Goal: Information Seeking & Learning: Understand process/instructions

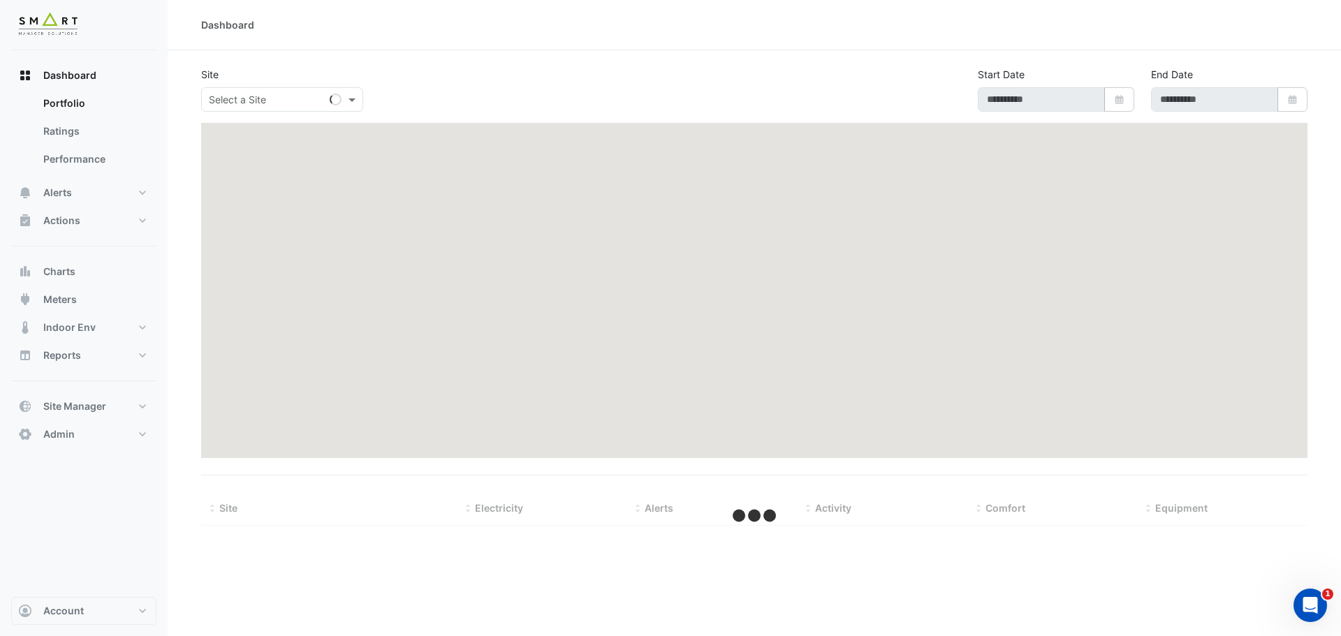
select select "***"
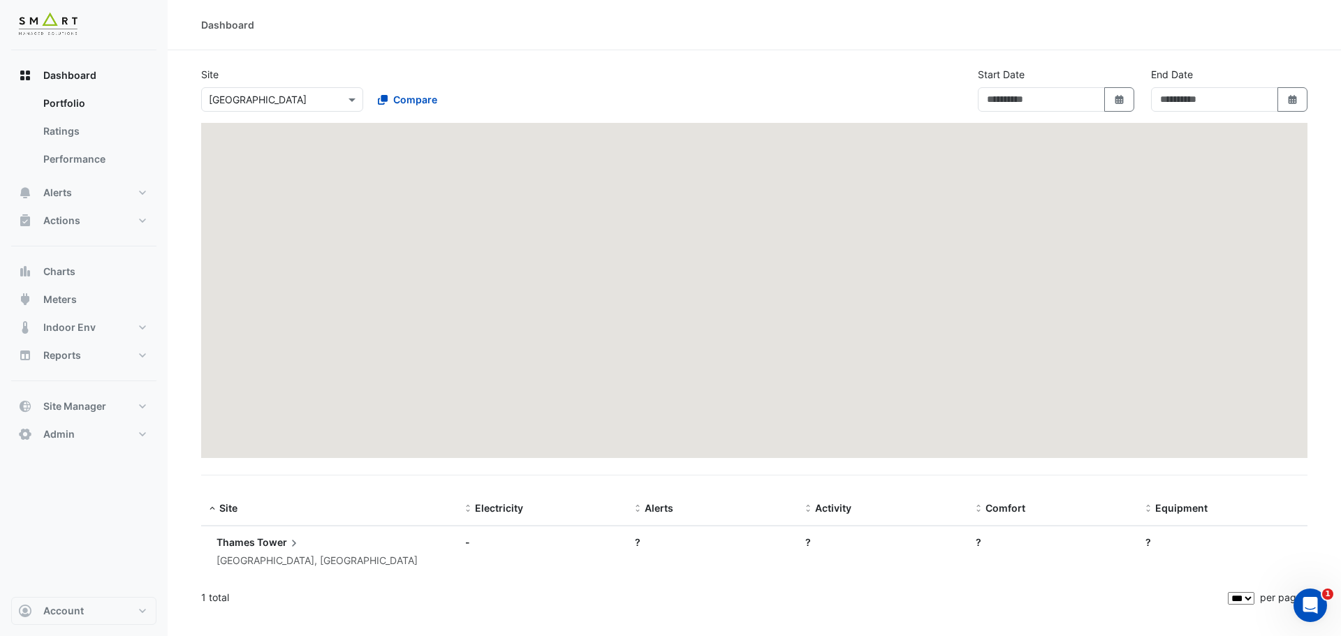
type input "**********"
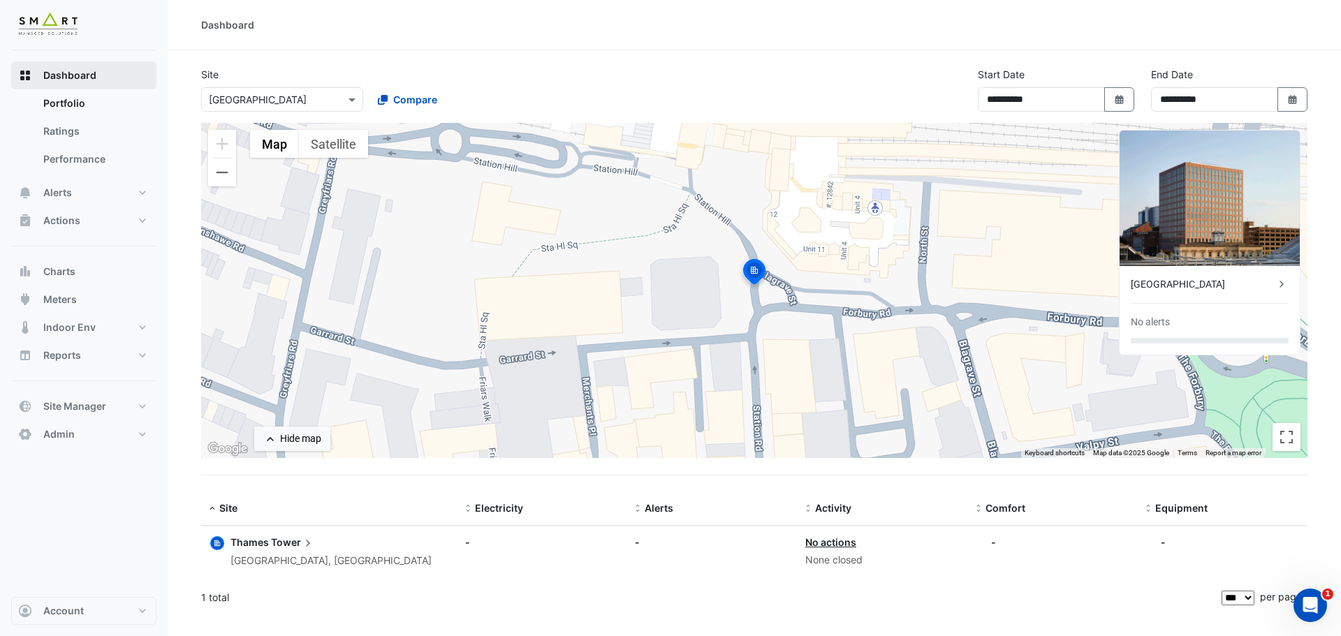
click at [89, 80] on span "Dashboard" at bounding box center [69, 75] width 53 height 14
click at [1306, 608] on icon "Open Intercom Messenger" at bounding box center [1308, 603] width 23 height 23
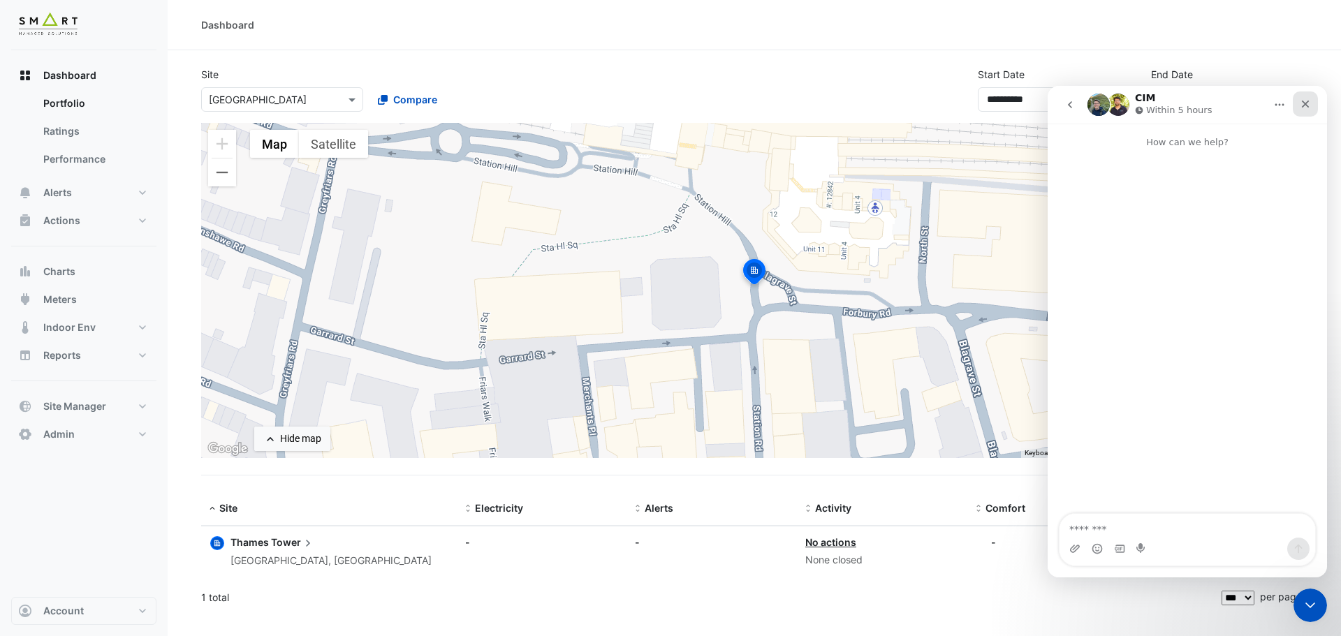
click at [1304, 104] on icon "Close" at bounding box center [1305, 103] width 11 height 11
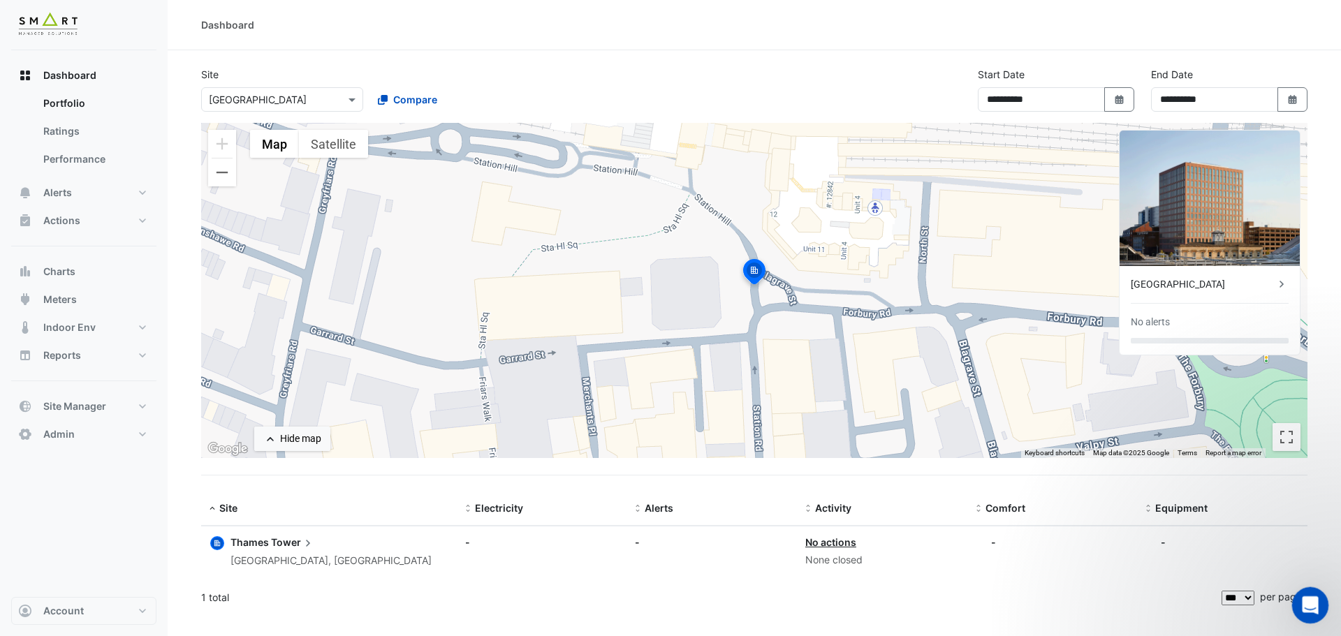
click at [1309, 611] on icon "Open Intercom Messenger" at bounding box center [1308, 603] width 23 height 23
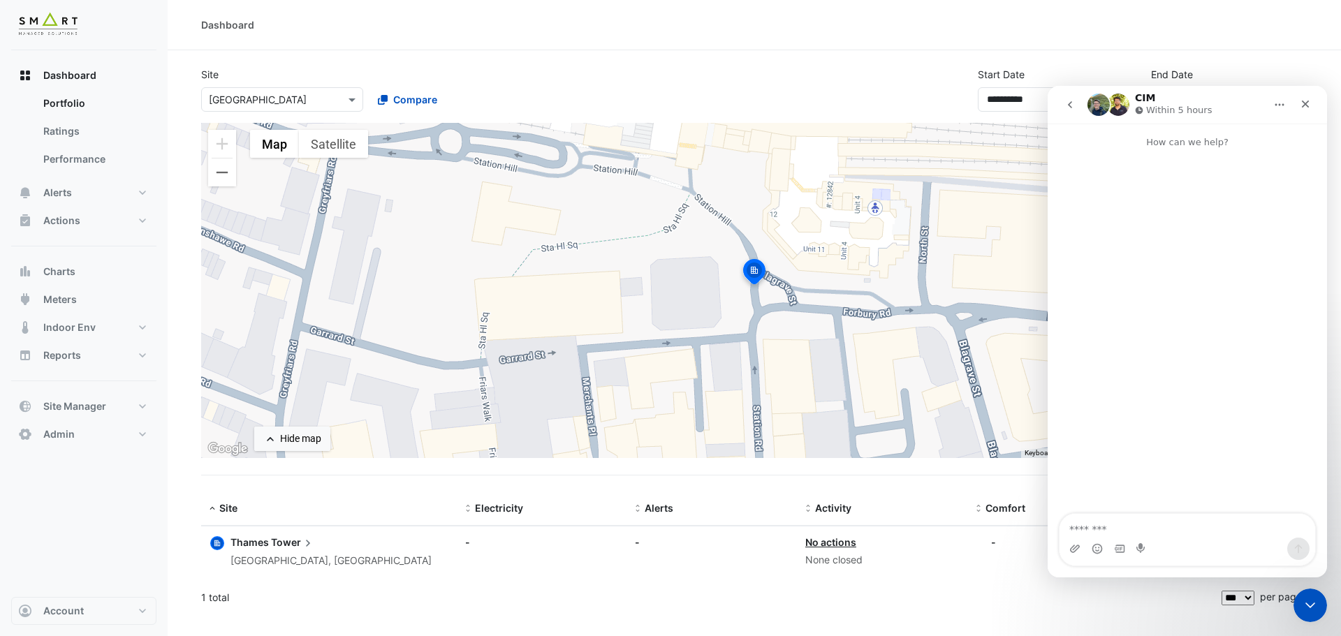
click at [1074, 105] on icon "go back" at bounding box center [1069, 104] width 11 height 11
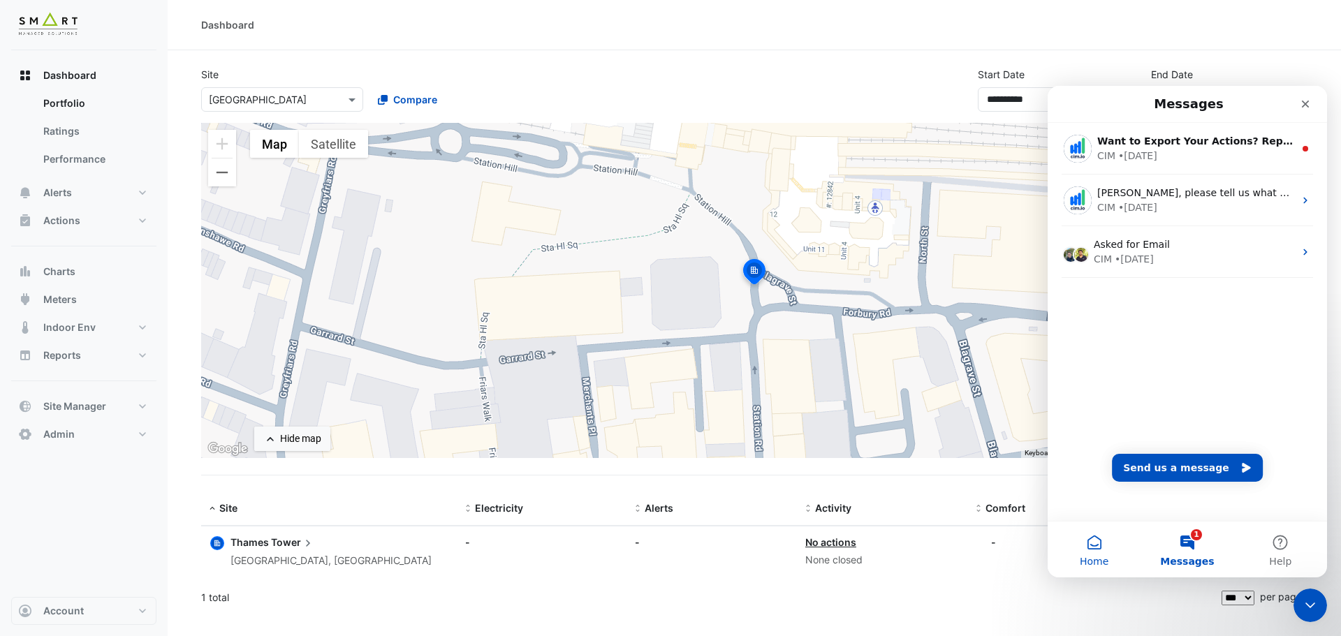
click at [1101, 553] on button "Home" at bounding box center [1094, 550] width 93 height 56
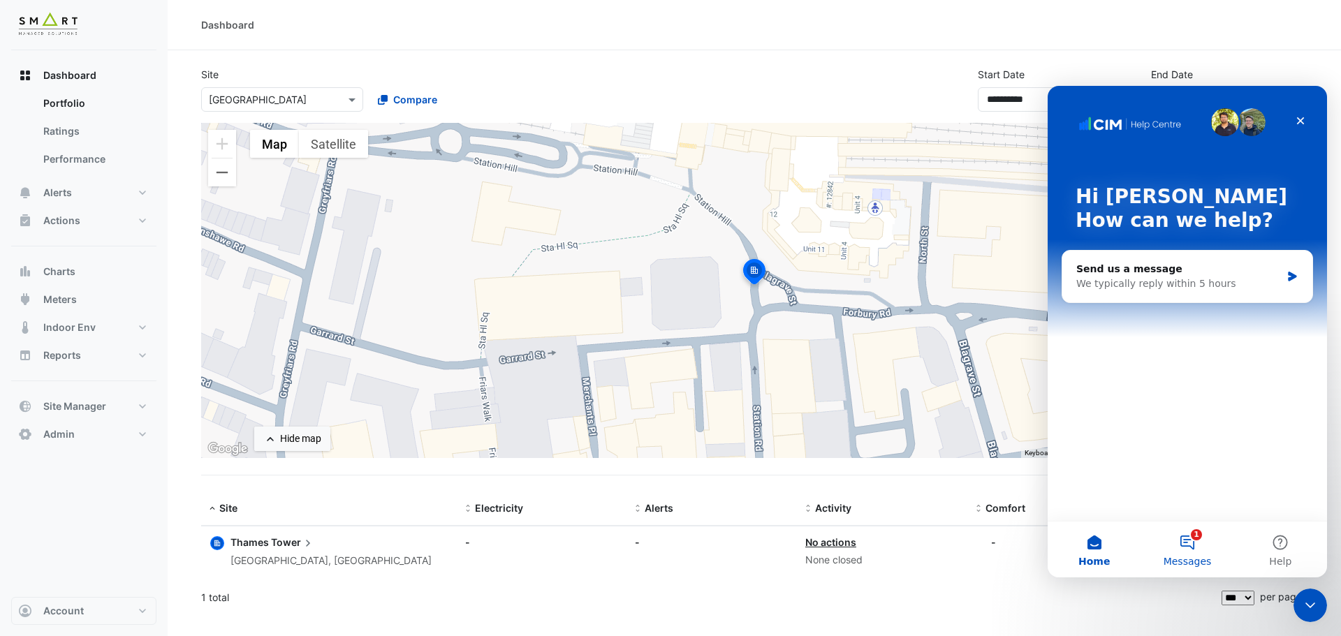
click at [1185, 557] on span "Messages" at bounding box center [1188, 562] width 48 height 10
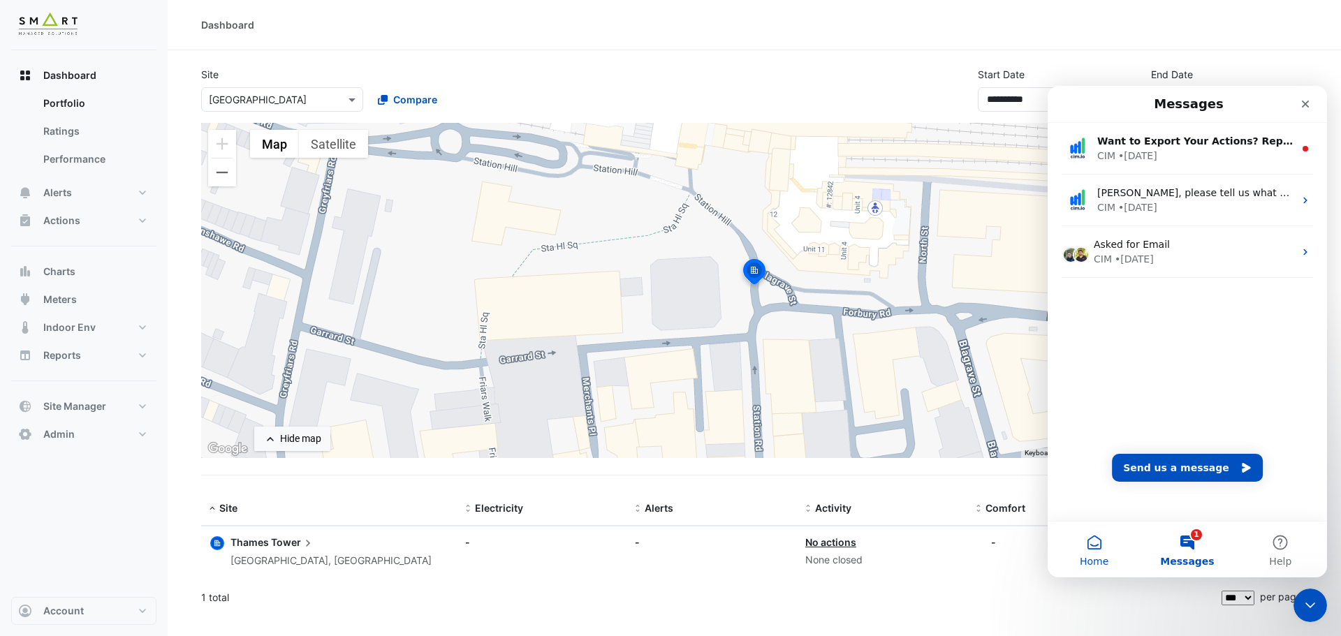
click at [1092, 552] on button "Home" at bounding box center [1094, 550] width 93 height 56
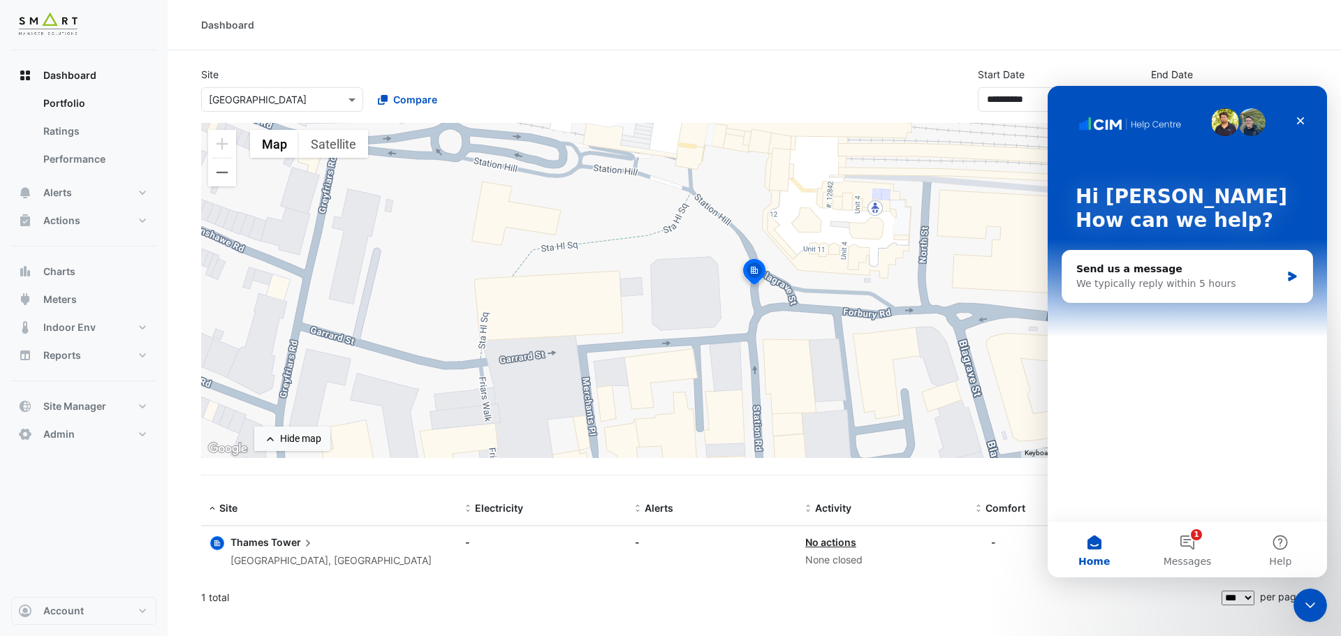
click at [1190, 220] on p "How can we help?" at bounding box center [1188, 221] width 224 height 24
click at [1290, 536] on button "Help" at bounding box center [1280, 550] width 93 height 56
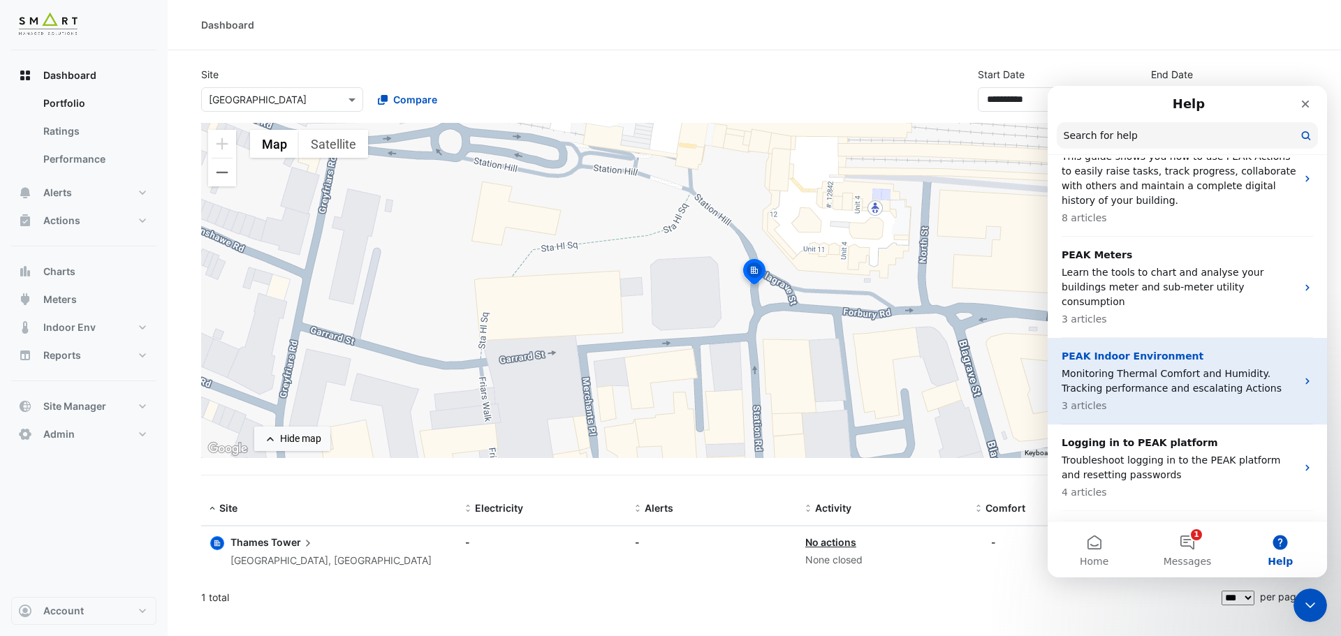
scroll to position [508, 0]
click at [1146, 351] on p "PEAK Indoor Environment" at bounding box center [1179, 358] width 235 height 15
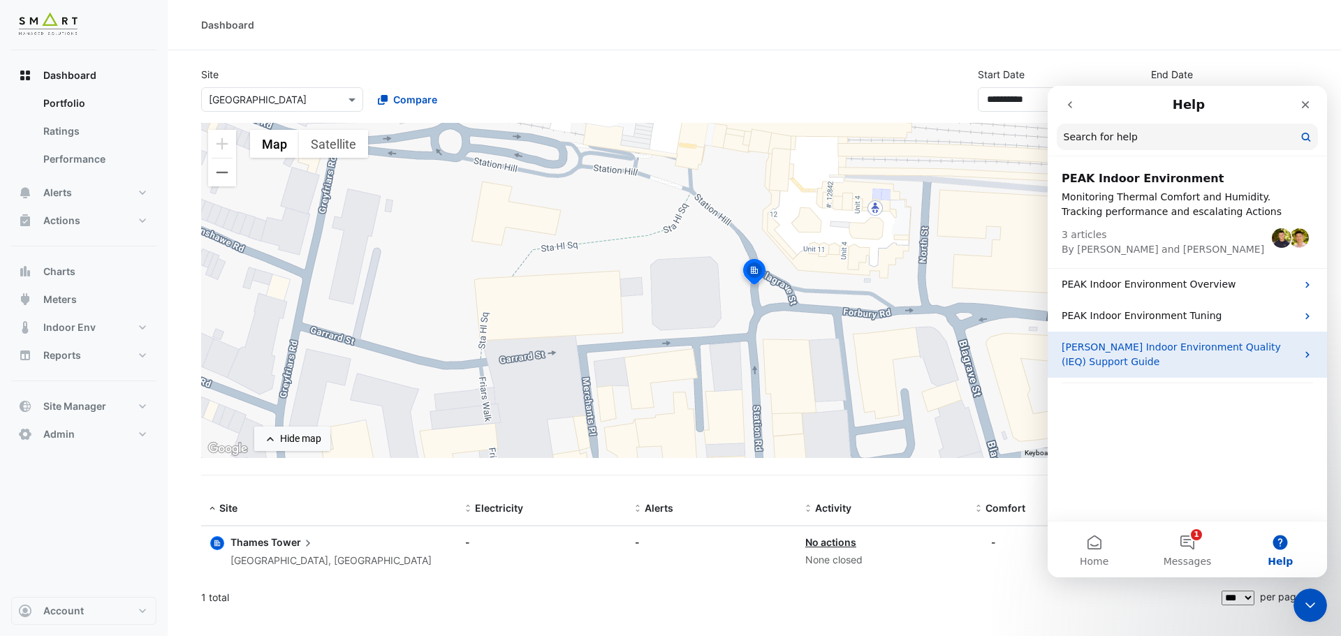
click at [1178, 347] on p "[PERSON_NAME] Indoor Environment Quality (IEQ) Support Guide" at bounding box center [1179, 354] width 235 height 29
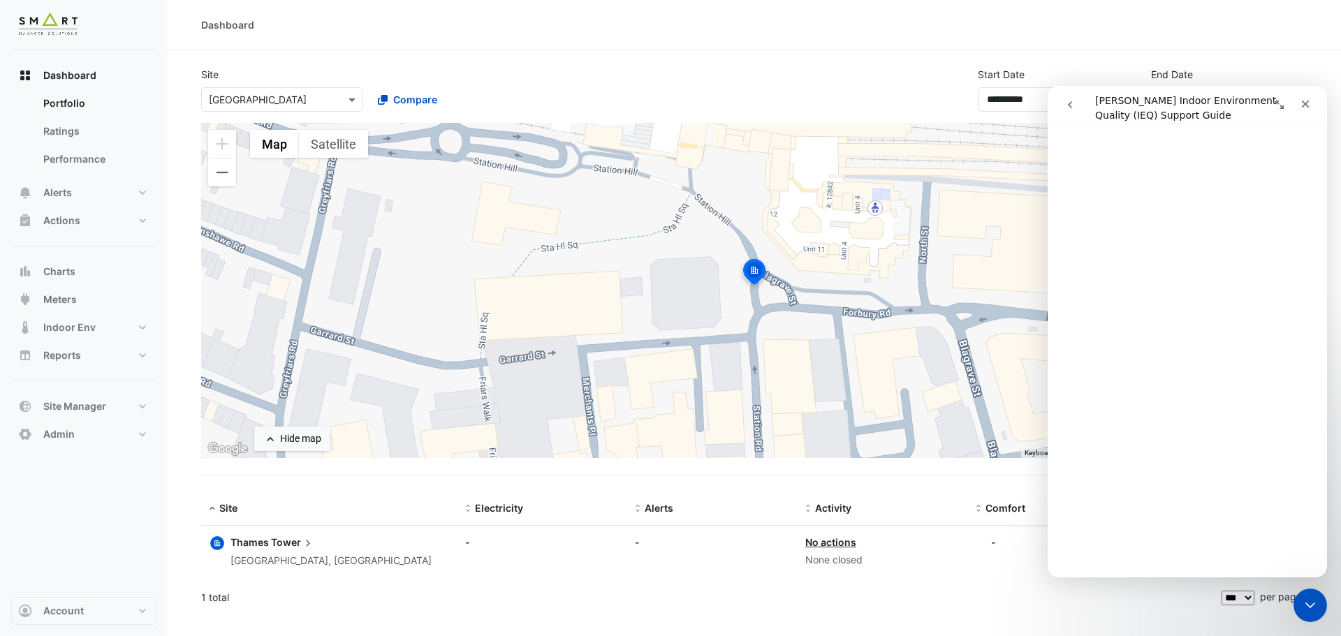
scroll to position [2933, 0]
